Goal: Information Seeking & Learning: Learn about a topic

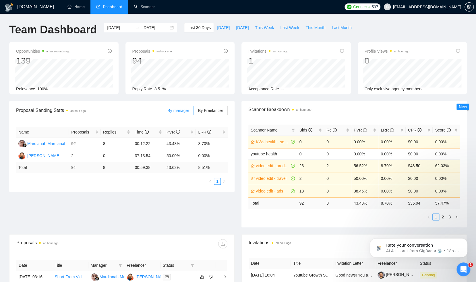
drag, startPoint x: 311, startPoint y: 29, endPoint x: 308, endPoint y: 44, distance: 14.6
click at [311, 30] on span "This Month" at bounding box center [316, 27] width 20 height 6
type input "[DATE]"
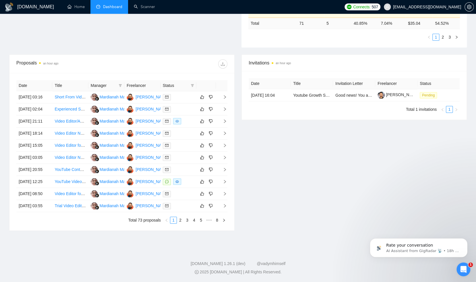
scroll to position [235, 0]
click at [180, 221] on link "2" at bounding box center [180, 220] width 6 height 6
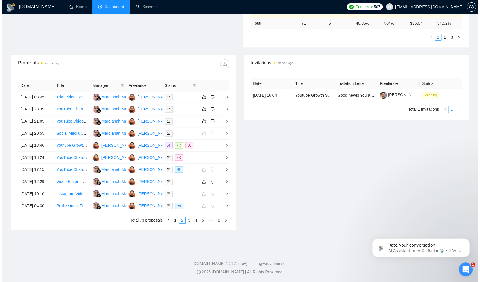
scroll to position [203, 0]
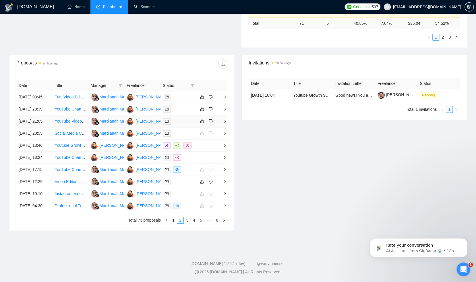
click at [177, 118] on div at bounding box center [178, 121] width 31 height 7
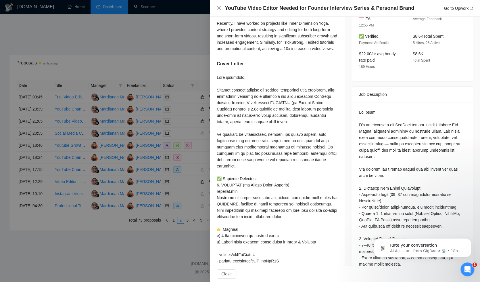
scroll to position [167, 0]
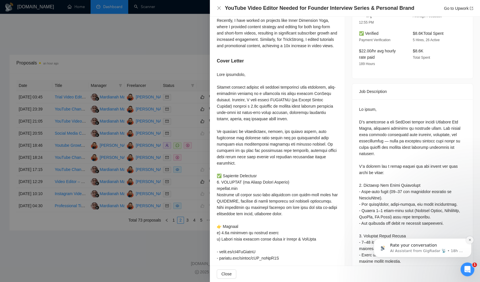
click at [470, 241] on icon "Dismiss notification" at bounding box center [469, 239] width 3 height 3
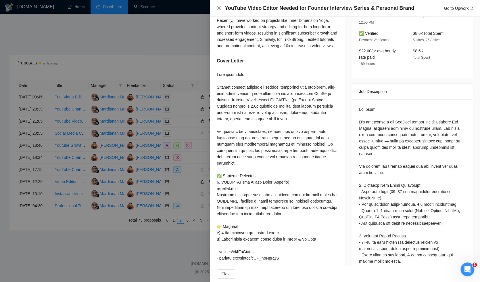
scroll to position [0, 0]
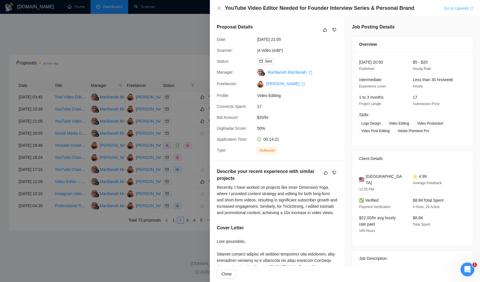
click at [445, 9] on link "Go to Upwork" at bounding box center [458, 8] width 29 height 5
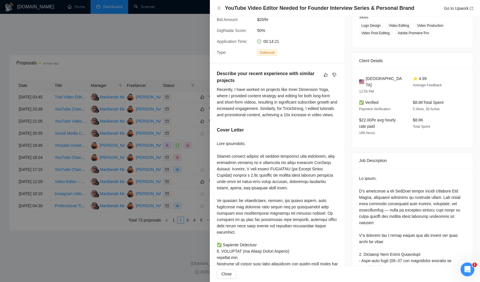
scroll to position [103, 0]
